Goal: Navigation & Orientation: Find specific page/section

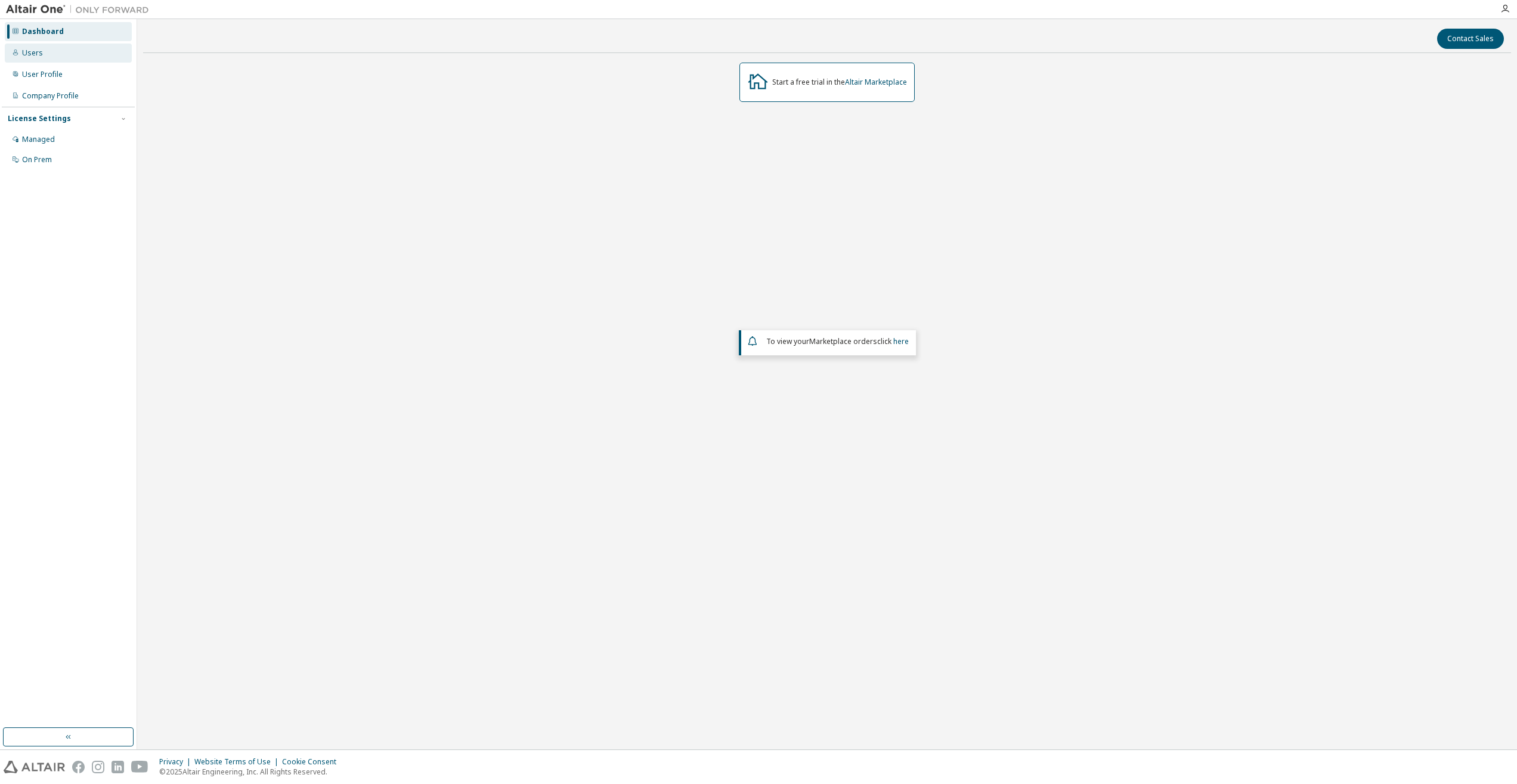
click at [40, 54] on div "Users" at bounding box center [32, 53] width 21 height 10
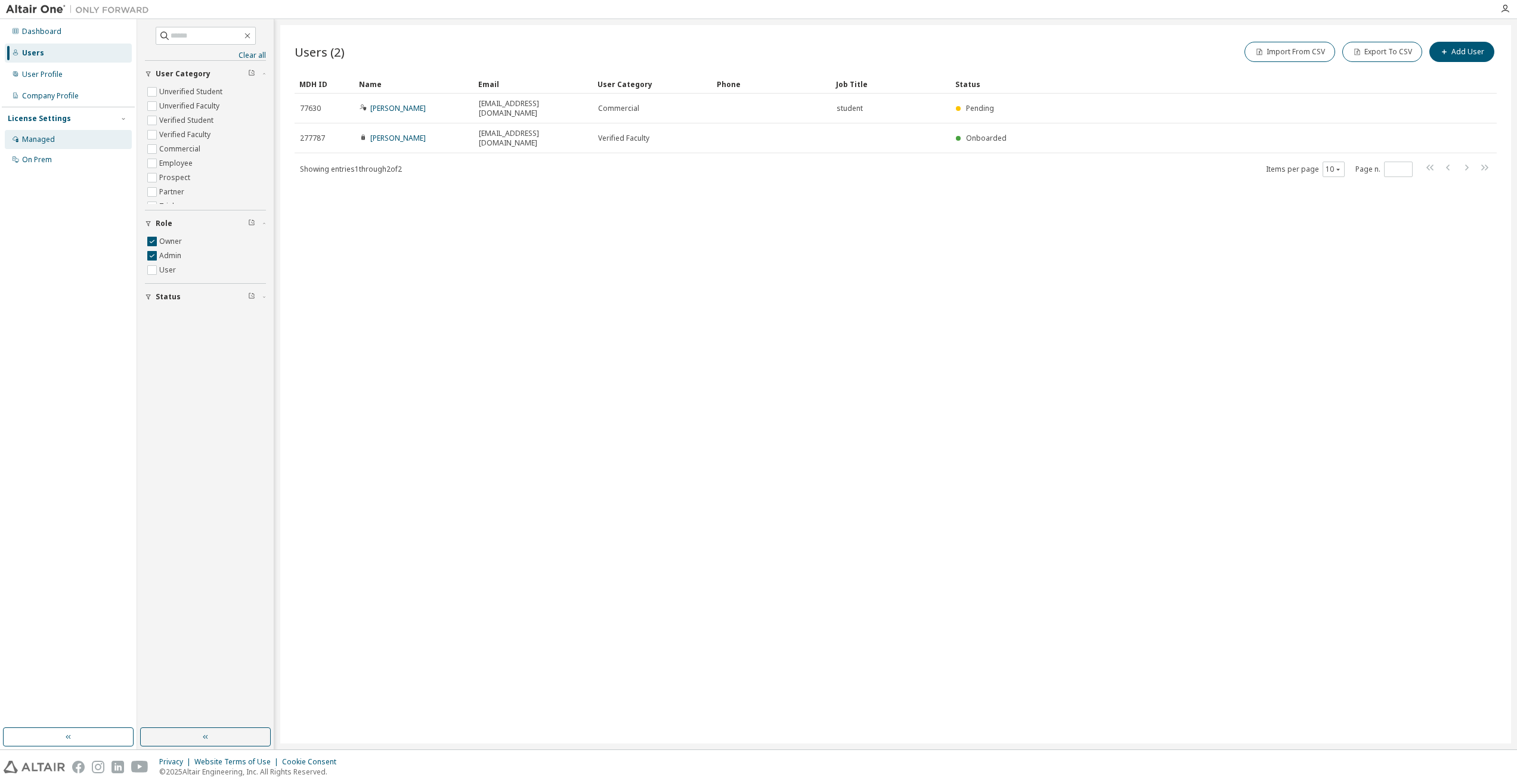
click at [50, 147] on div "Managed" at bounding box center [67, 139] width 127 height 19
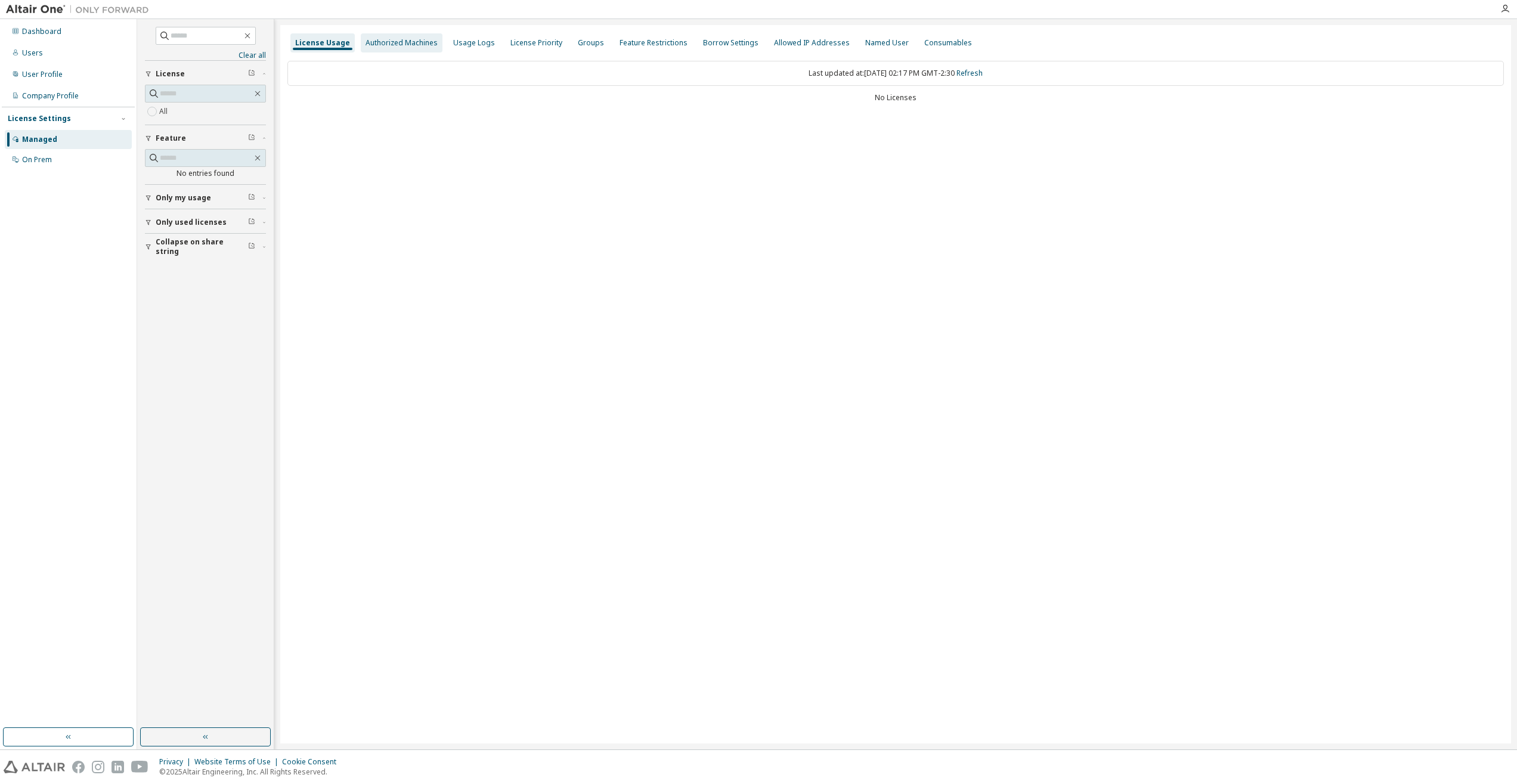
click at [388, 43] on div "Authorized Machines" at bounding box center [402, 42] width 72 height 10
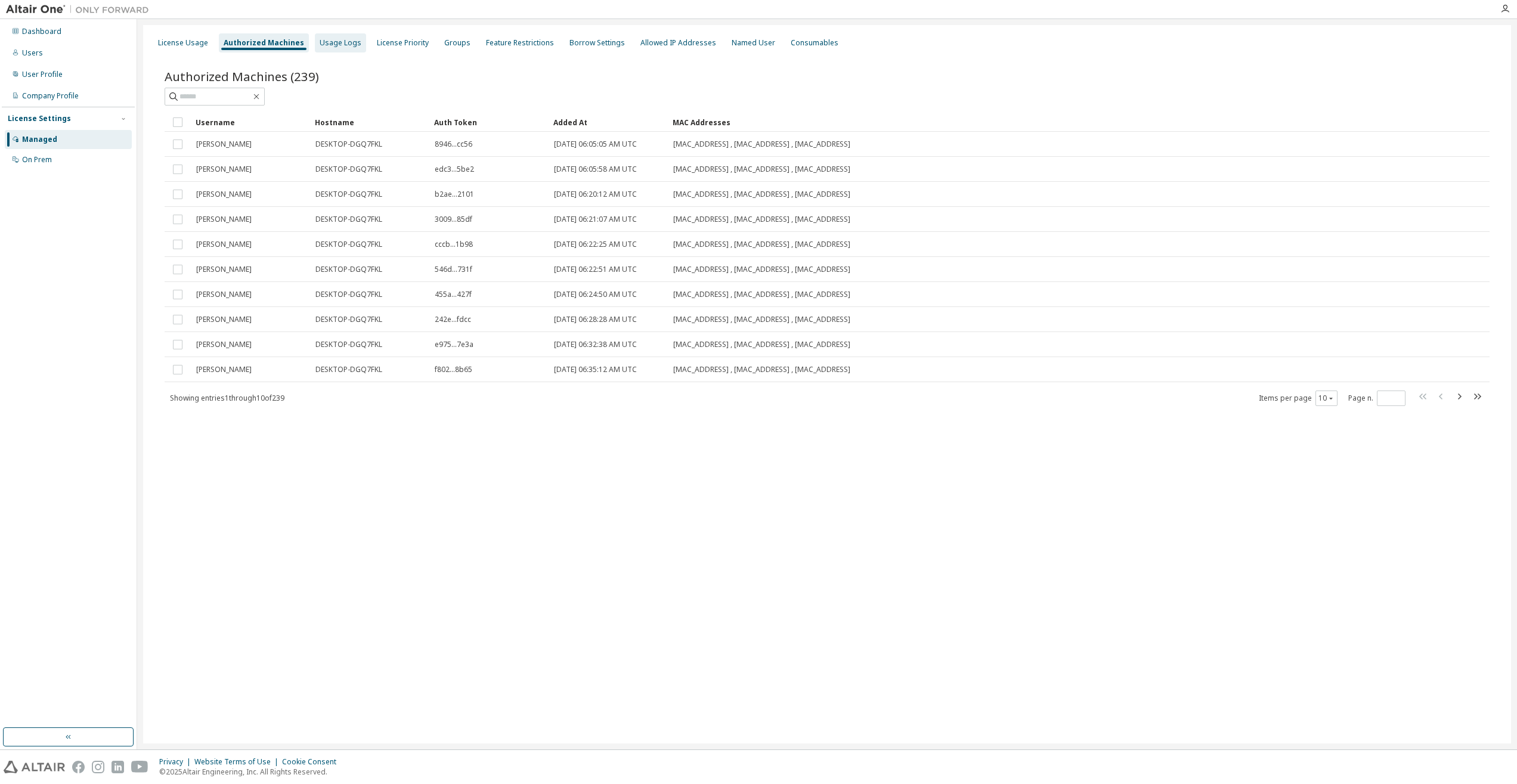
click at [330, 44] on div "Usage Logs" at bounding box center [341, 42] width 41 height 10
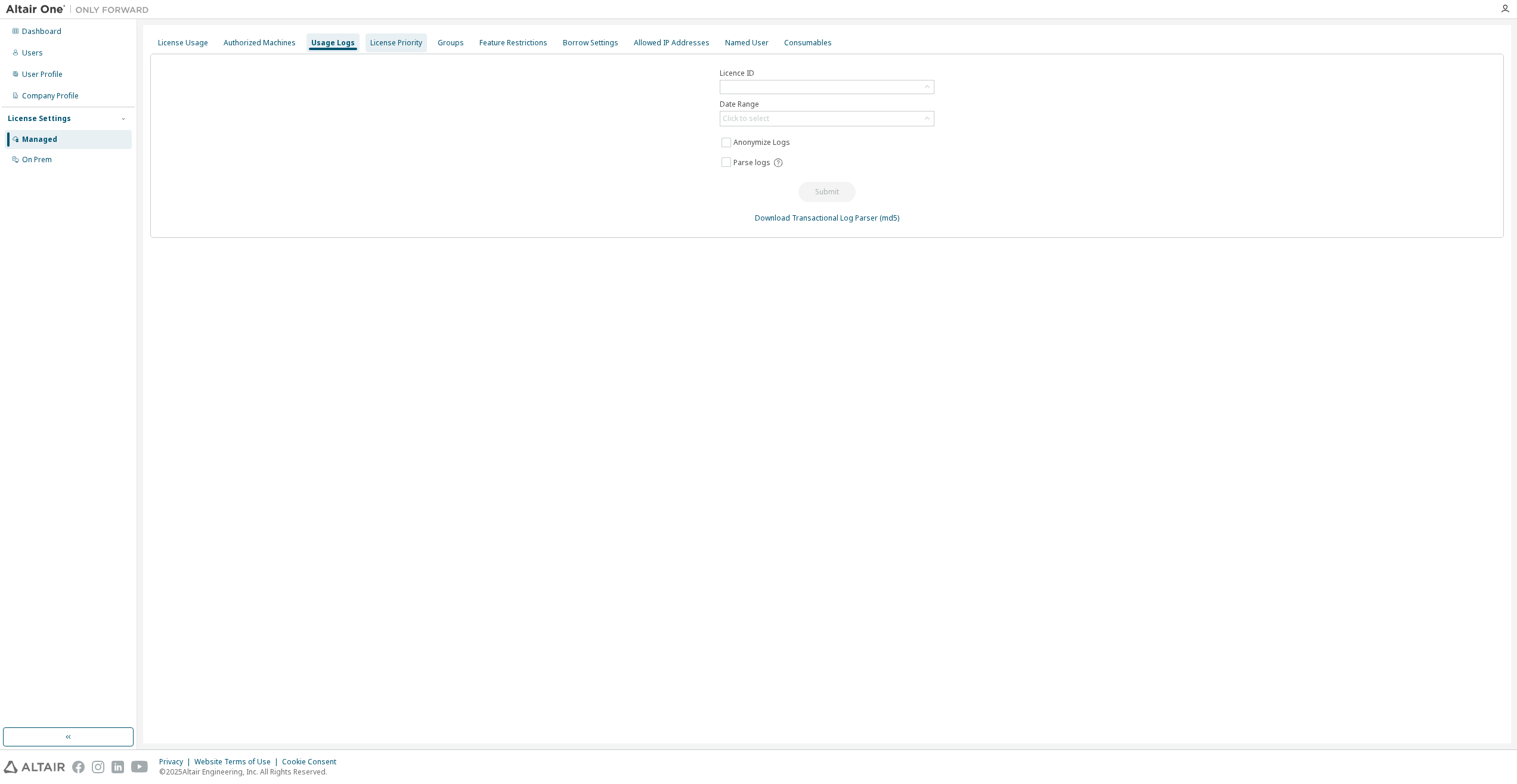
click at [385, 46] on div "License Priority" at bounding box center [397, 42] width 52 height 10
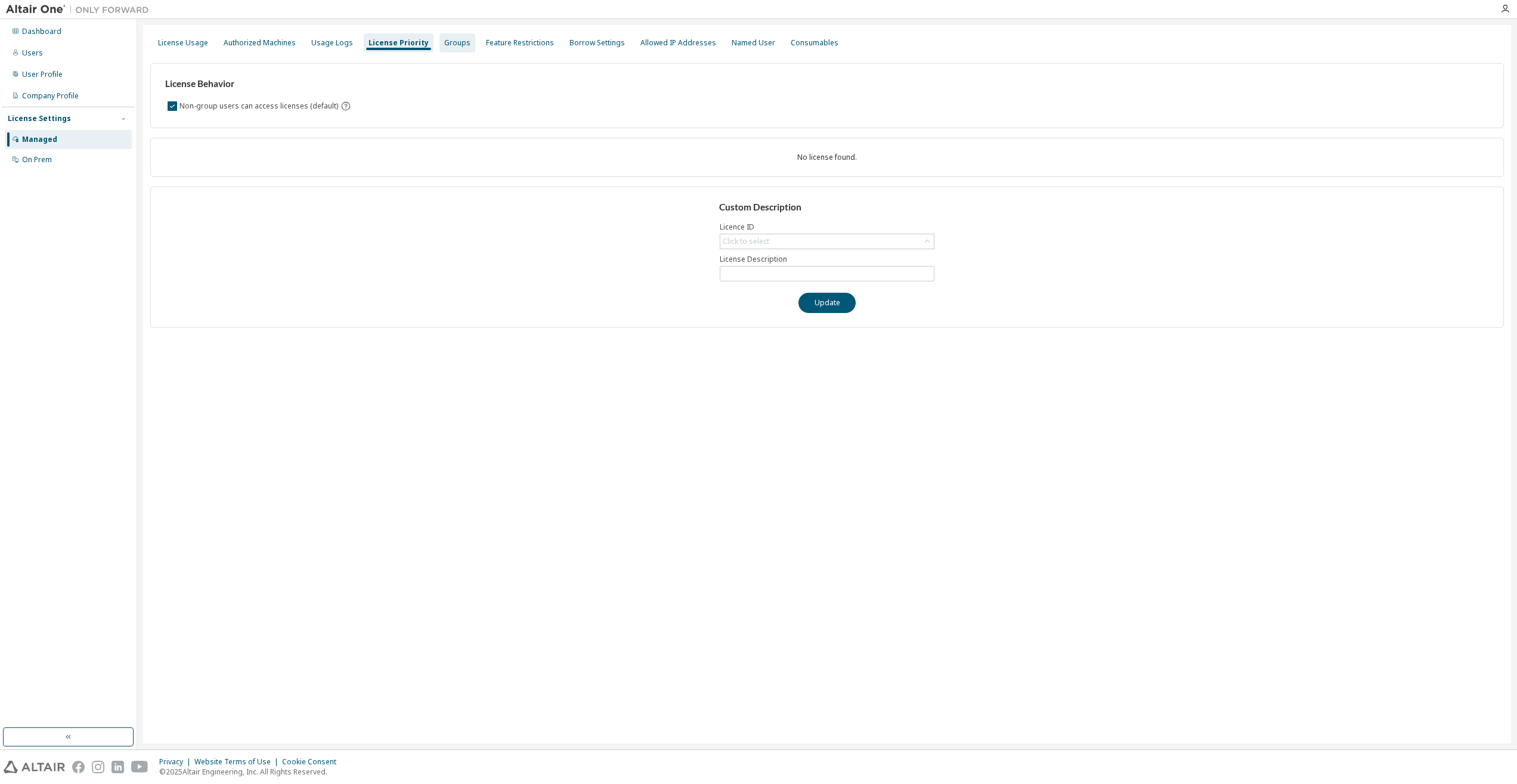
click at [444, 48] on div "Groups" at bounding box center [457, 42] width 26 height 10
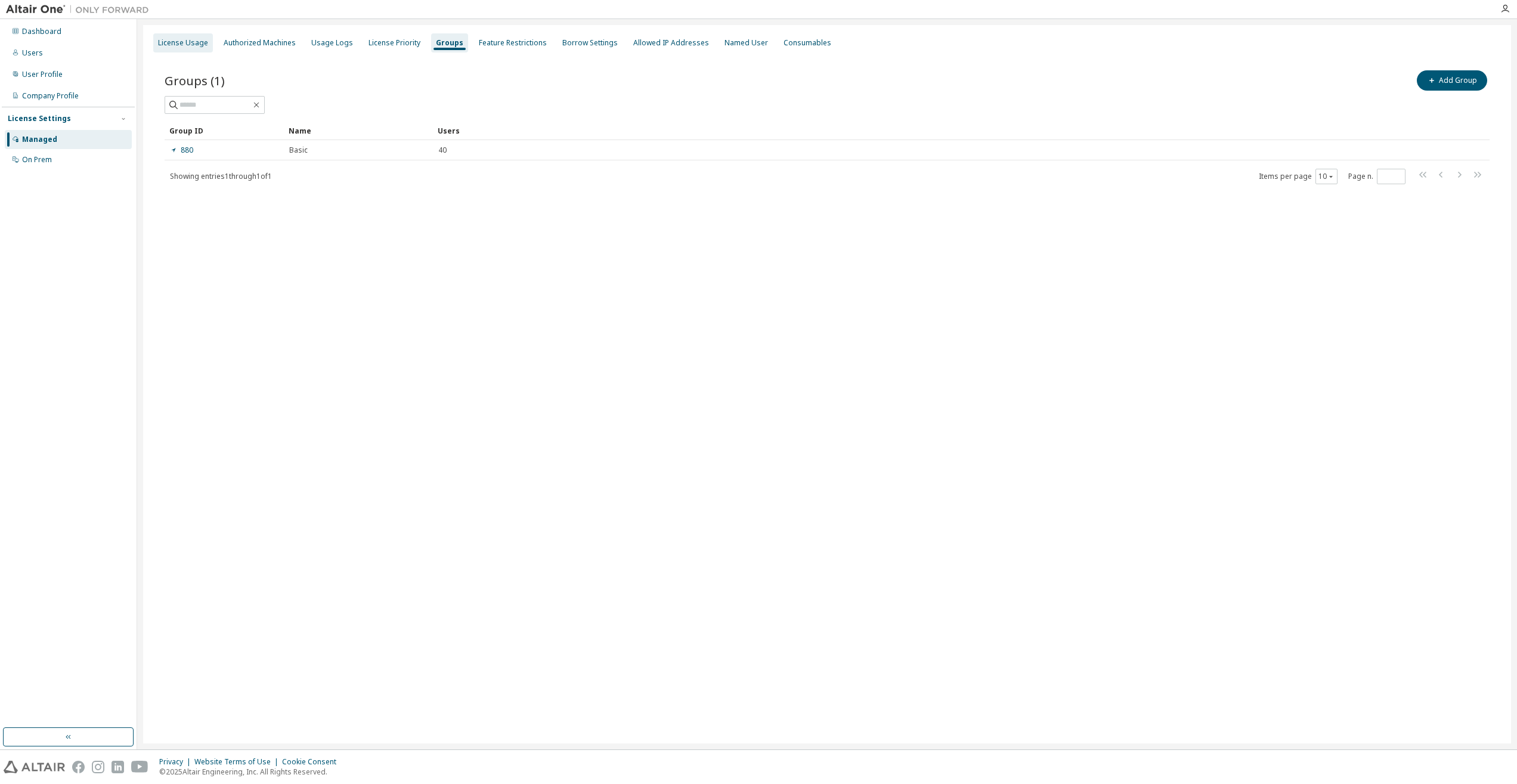
click at [181, 41] on div "License Usage" at bounding box center [183, 42] width 50 height 10
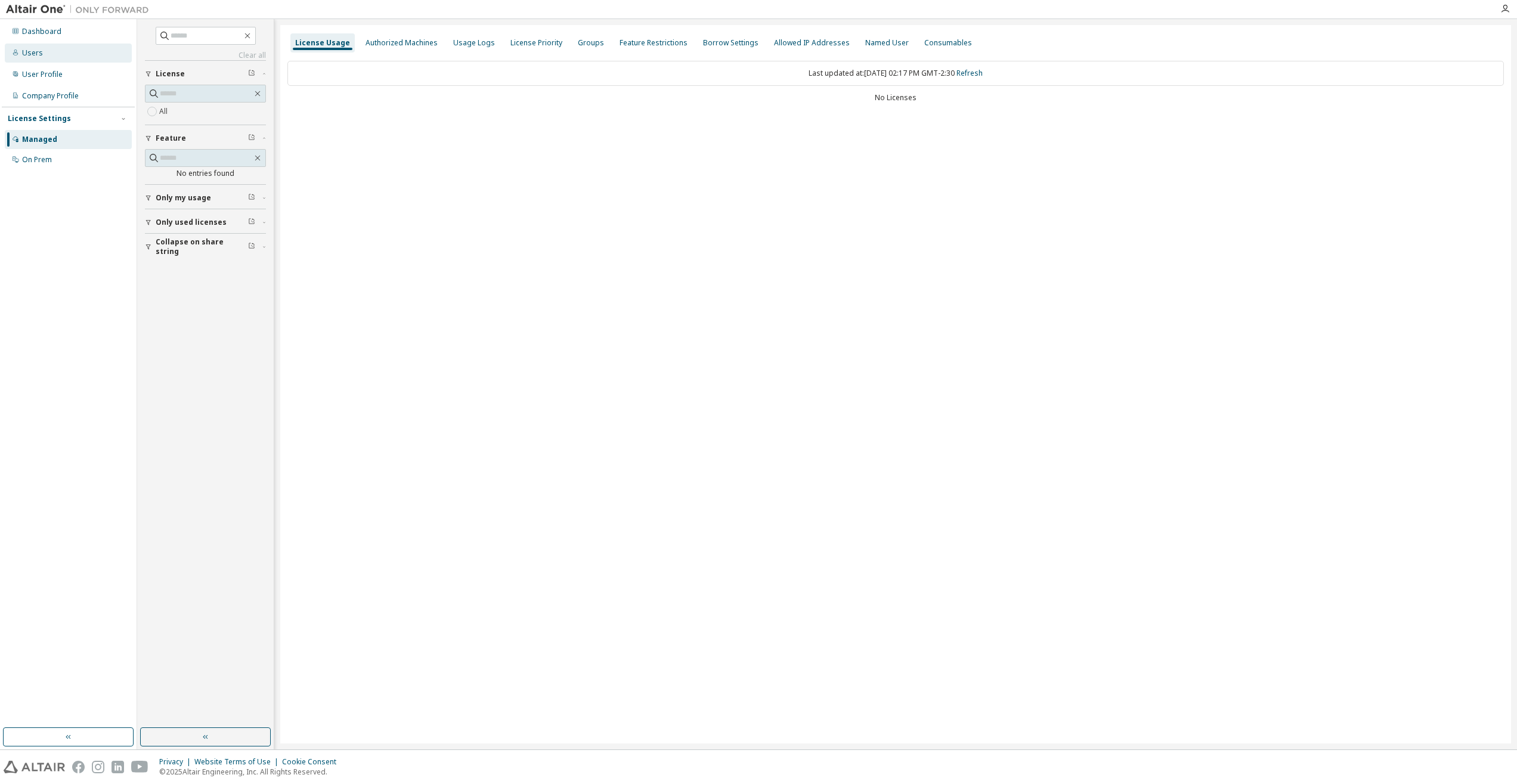
click at [59, 59] on div "Users" at bounding box center [67, 52] width 127 height 19
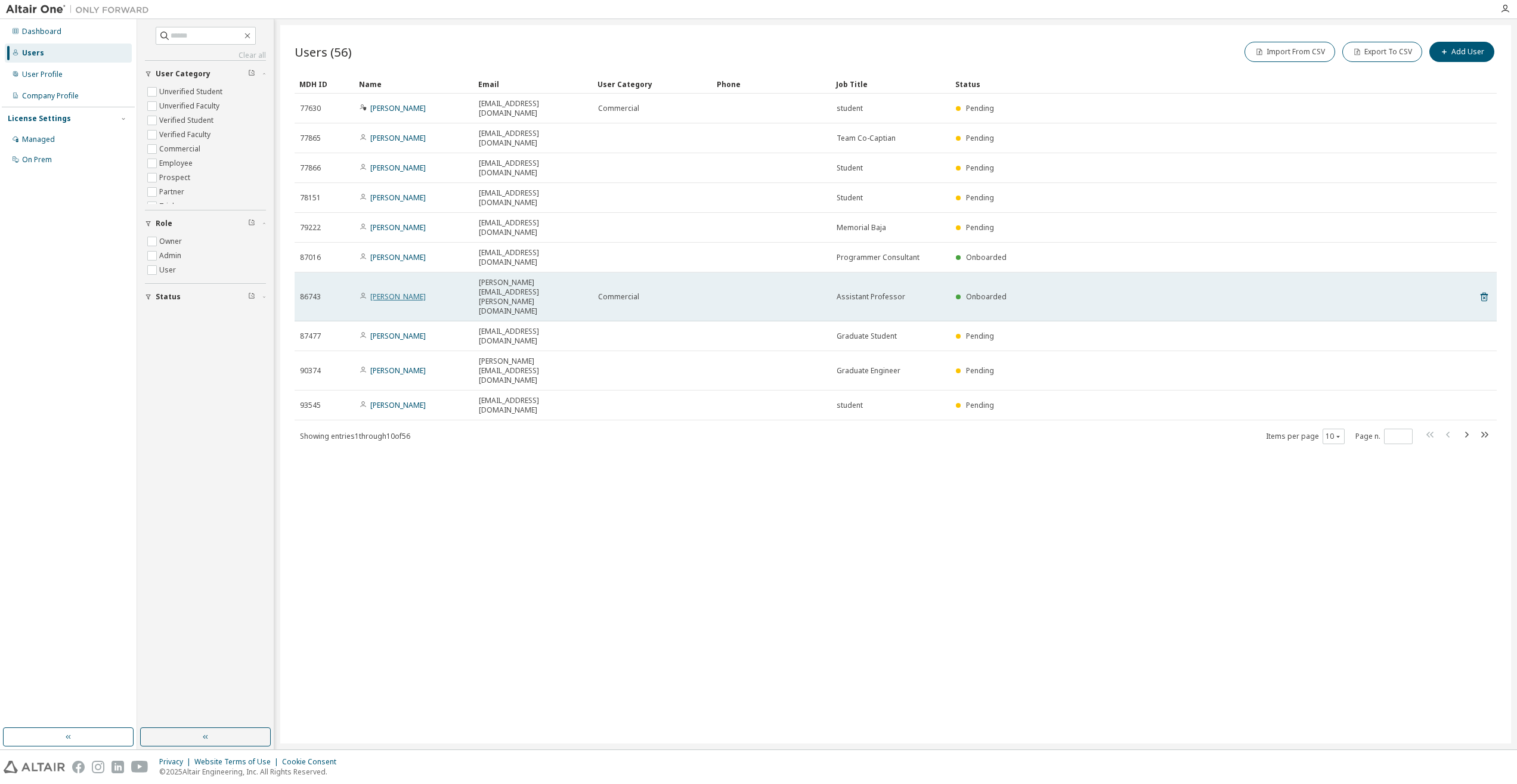
click at [399, 291] on link "[PERSON_NAME]" at bounding box center [398, 296] width 56 height 10
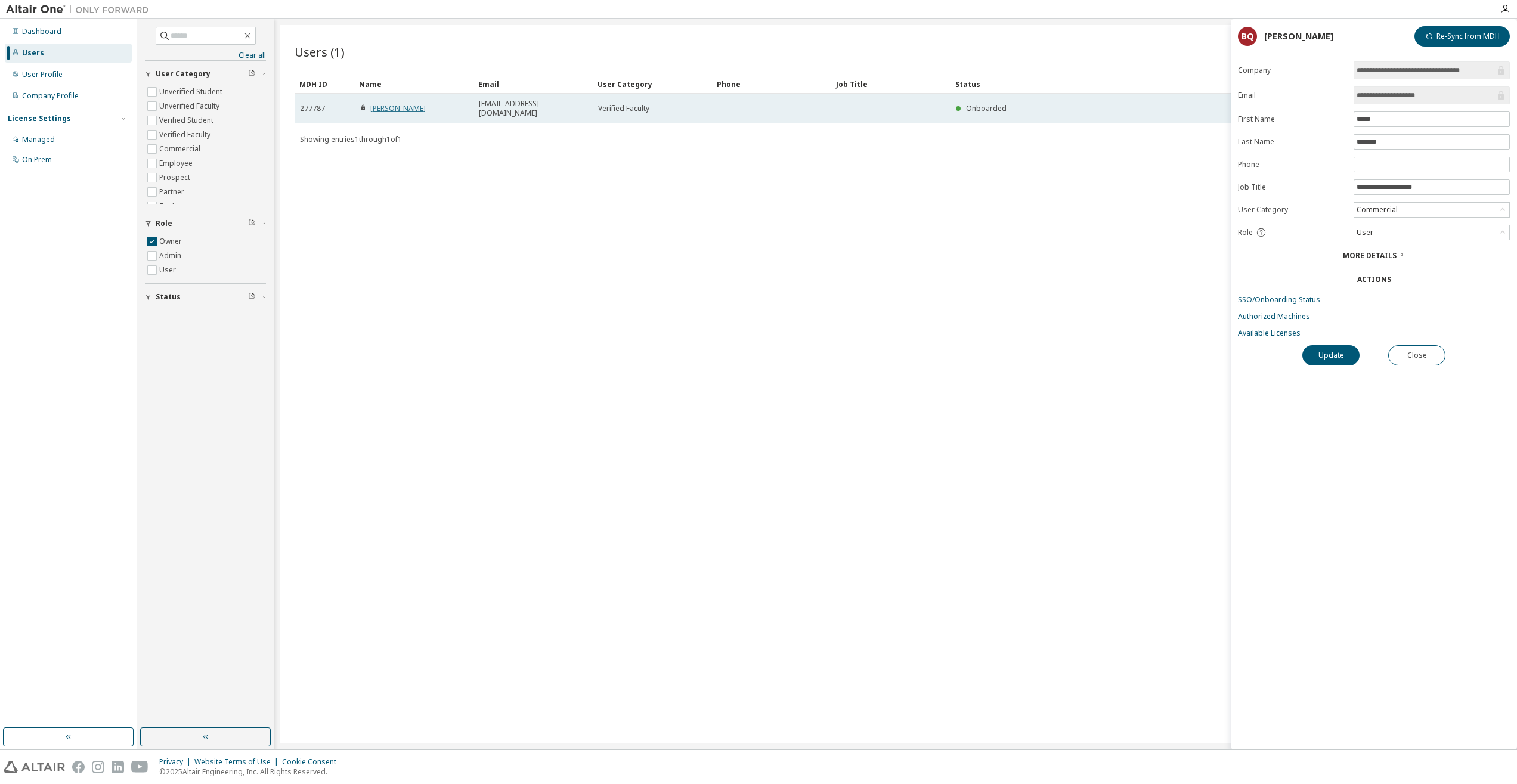
click at [412, 103] on link "[PERSON_NAME]" at bounding box center [398, 108] width 56 height 10
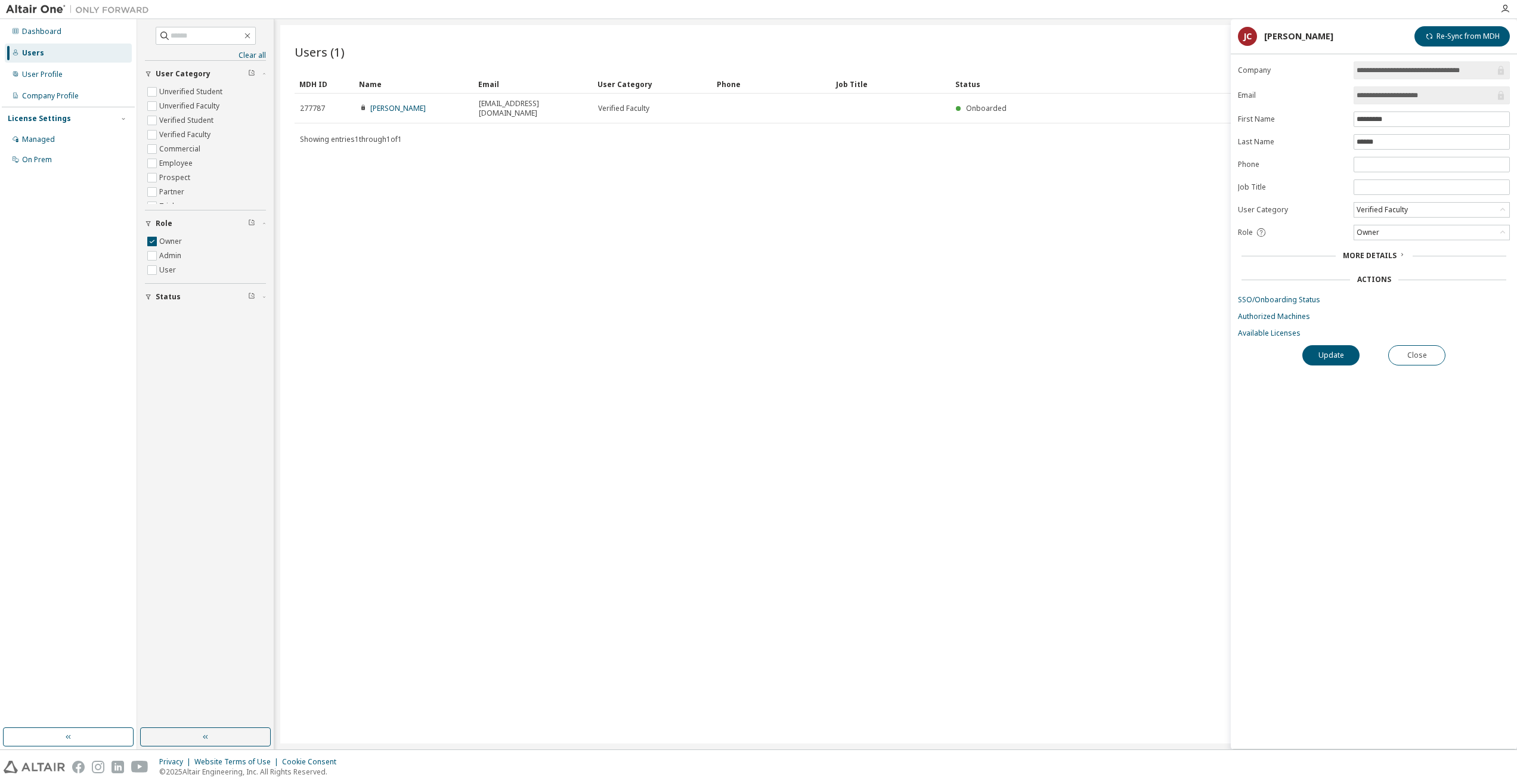
click at [43, 58] on div "Users" at bounding box center [67, 52] width 127 height 19
click at [39, 138] on div "Managed" at bounding box center [39, 139] width 32 height 10
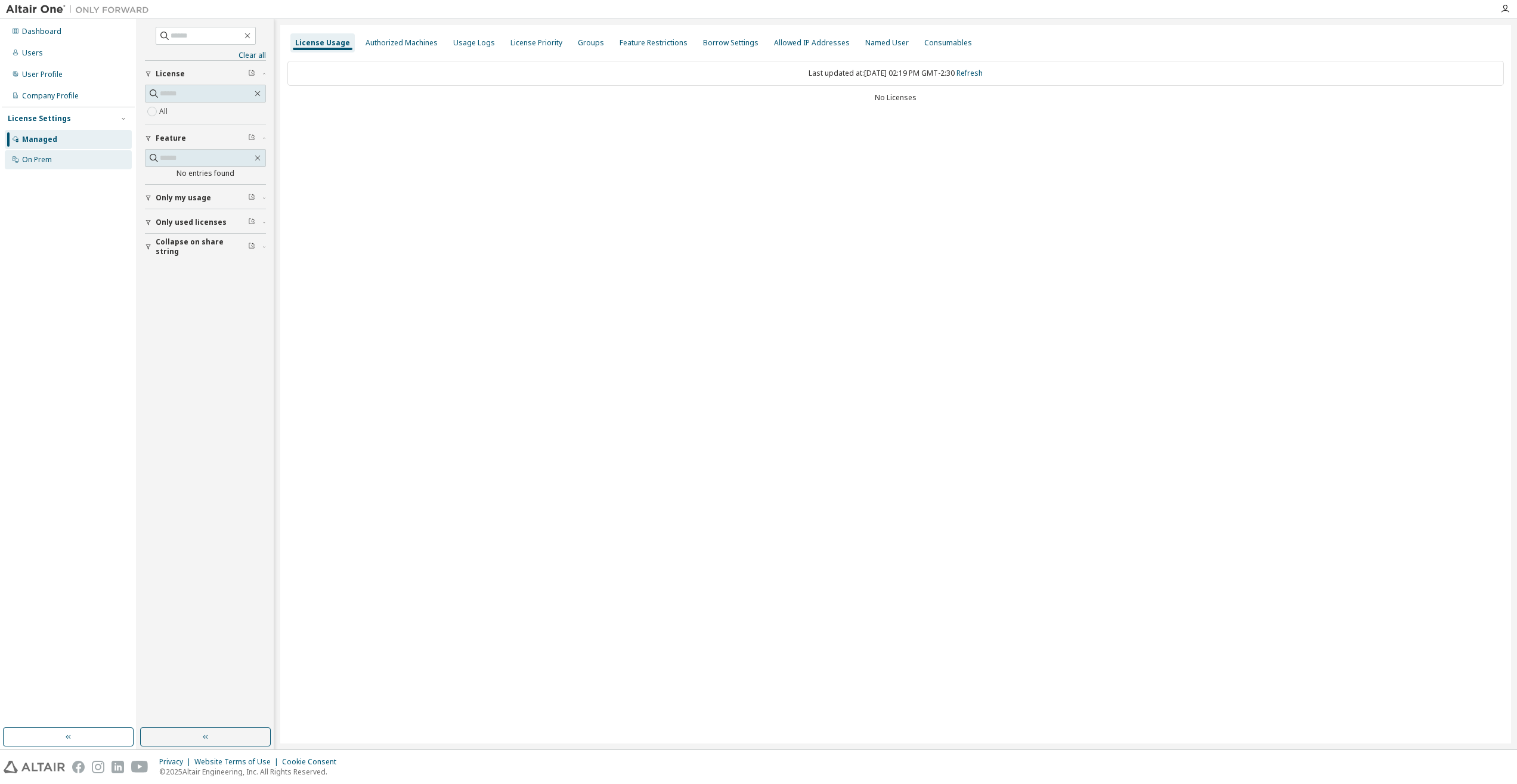
click at [69, 158] on div "On Prem" at bounding box center [67, 159] width 127 height 19
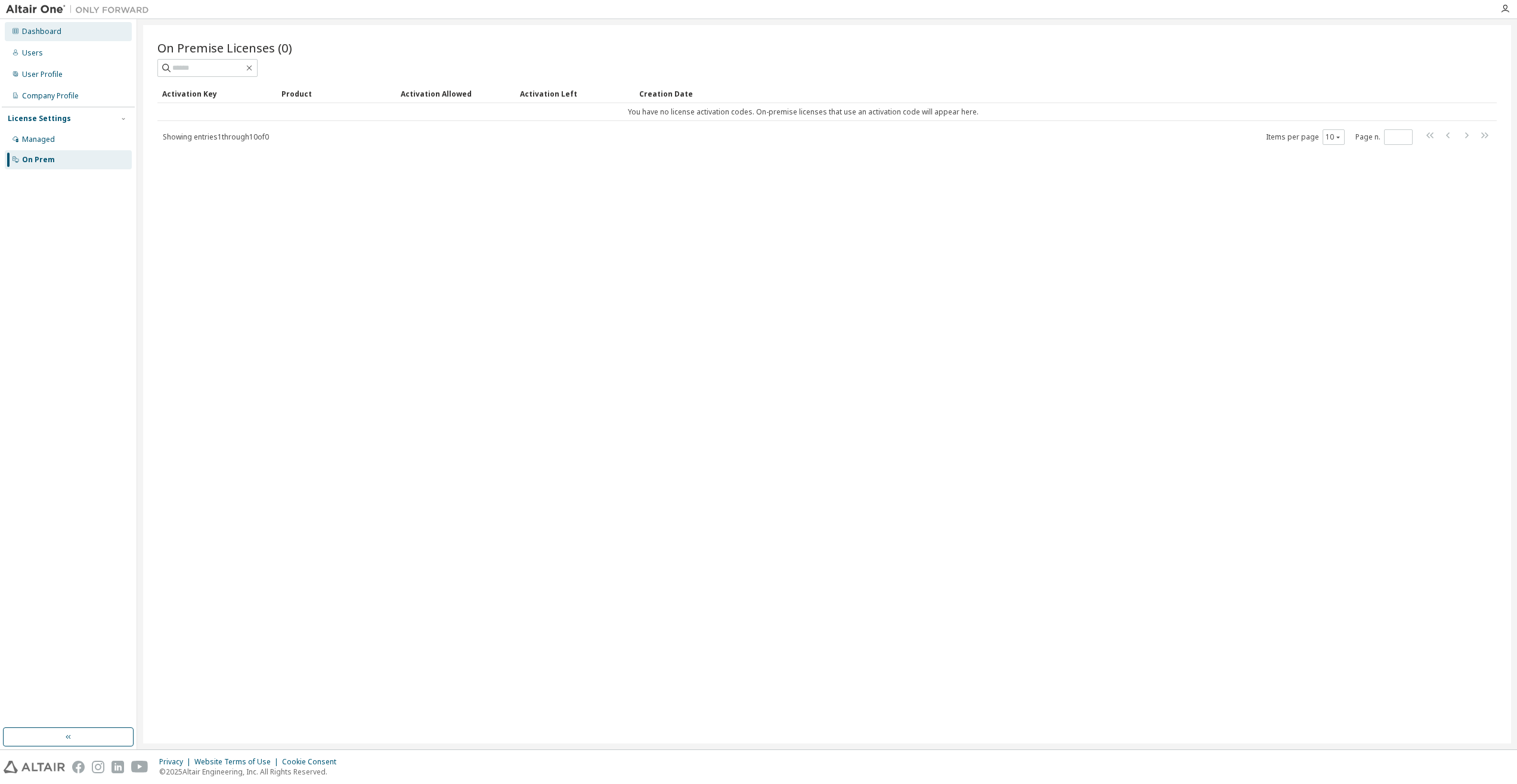
click at [65, 36] on div "Dashboard" at bounding box center [67, 31] width 127 height 19
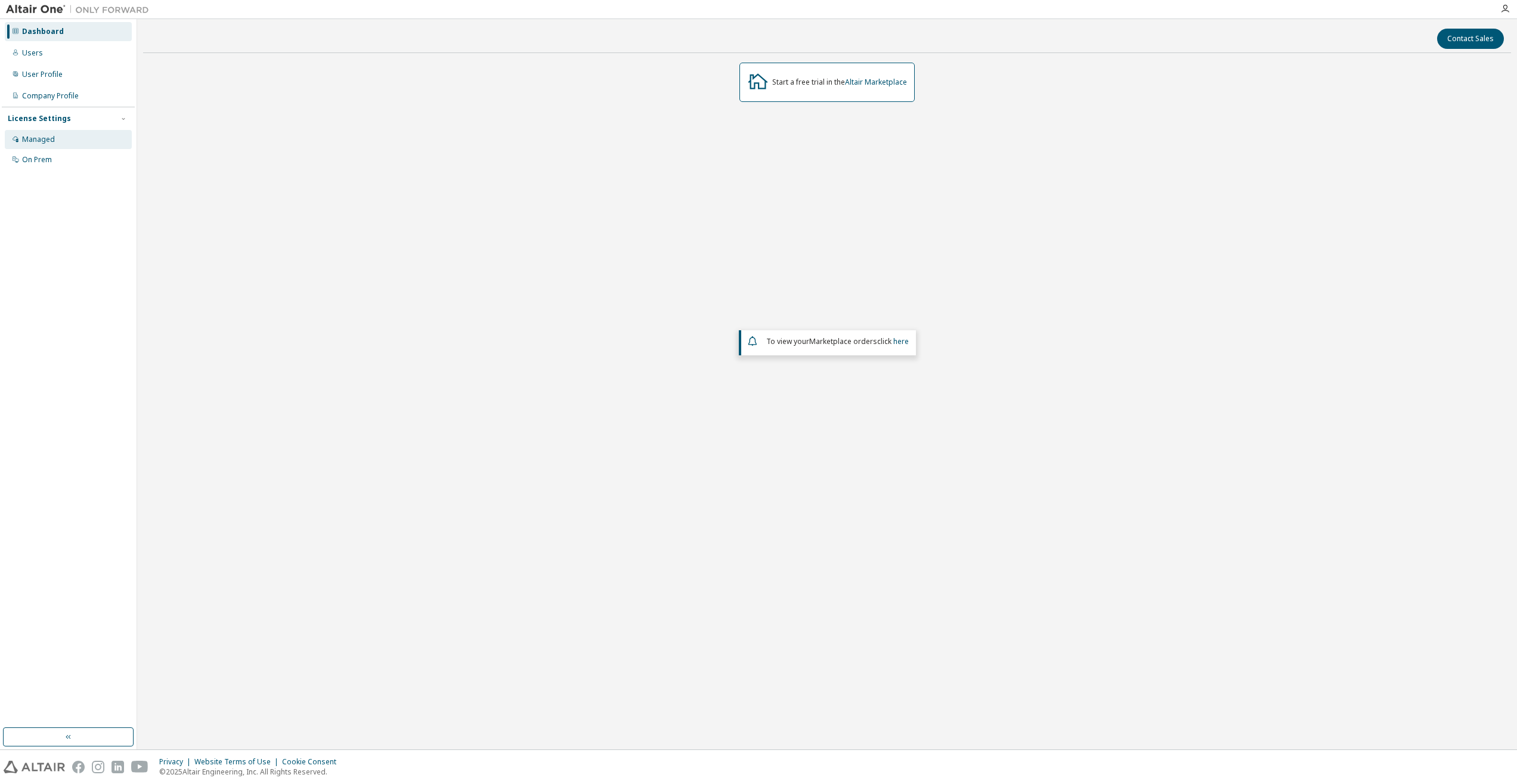
click at [49, 147] on div "Managed" at bounding box center [67, 139] width 127 height 19
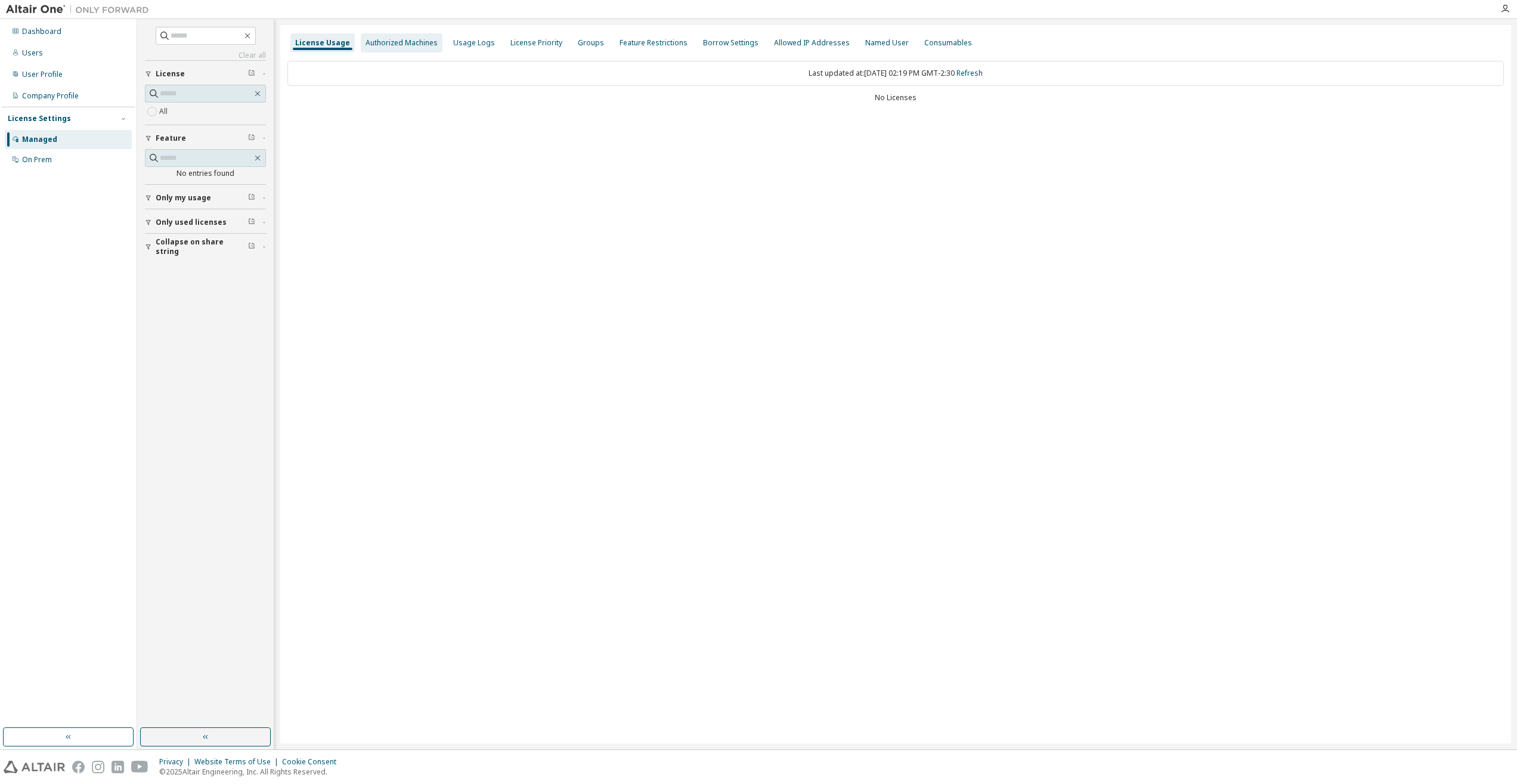
click at [383, 40] on div "Authorized Machines" at bounding box center [402, 42] width 72 height 10
